Goal: Task Accomplishment & Management: Manage account settings

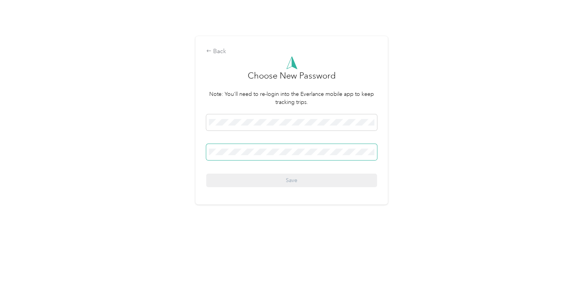
click at [210, 152] on span at bounding box center [291, 152] width 171 height 16
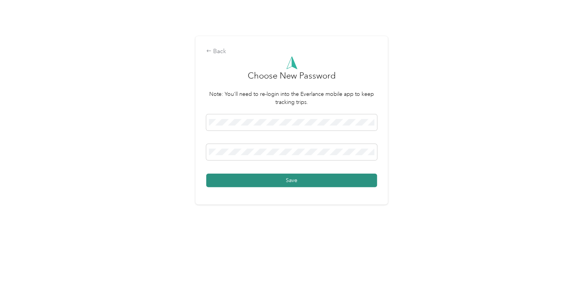
click at [299, 182] on button "Save" at bounding box center [291, 179] width 171 height 13
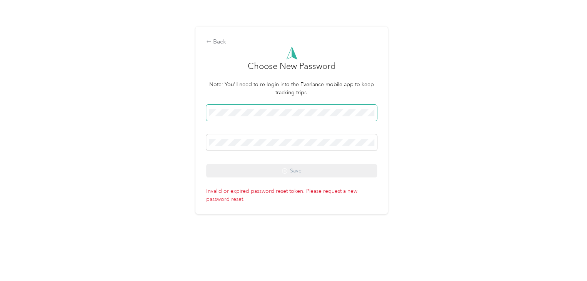
click at [226, 106] on span at bounding box center [291, 113] width 171 height 16
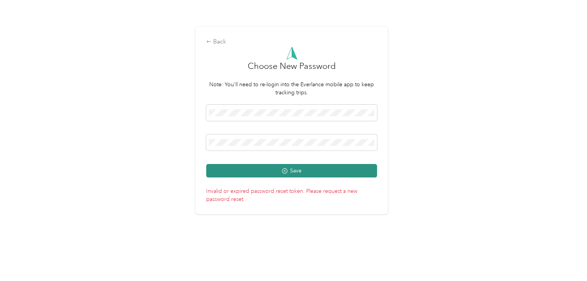
click at [304, 169] on button "Save" at bounding box center [291, 170] width 171 height 13
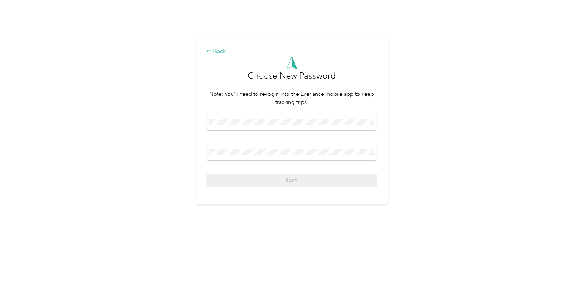
click at [216, 49] on div "Back" at bounding box center [291, 51] width 171 height 9
